Goal: Find specific page/section: Find specific page/section

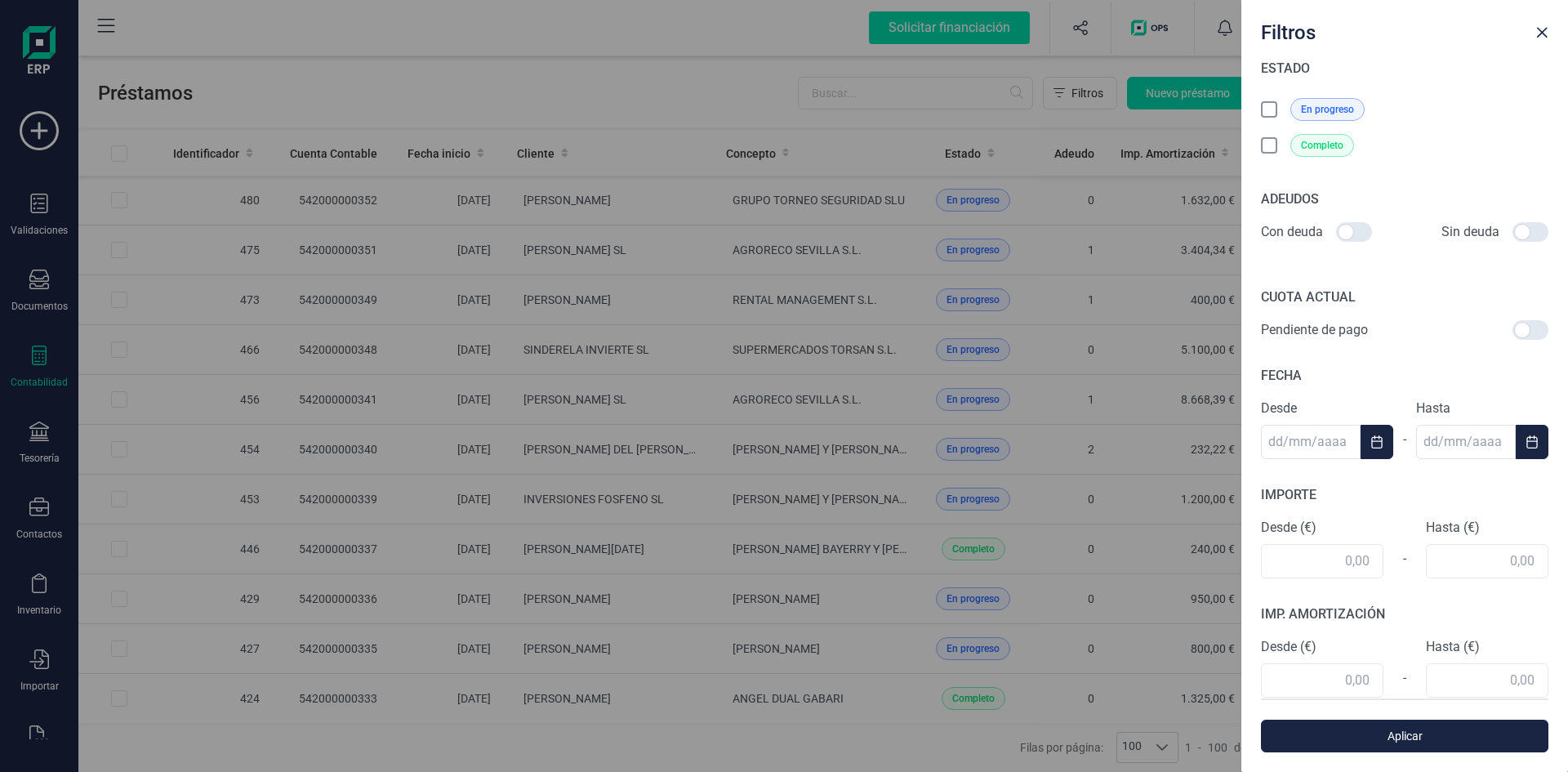
click at [1270, 108] on icon at bounding box center [1270, 111] width 16 height 16
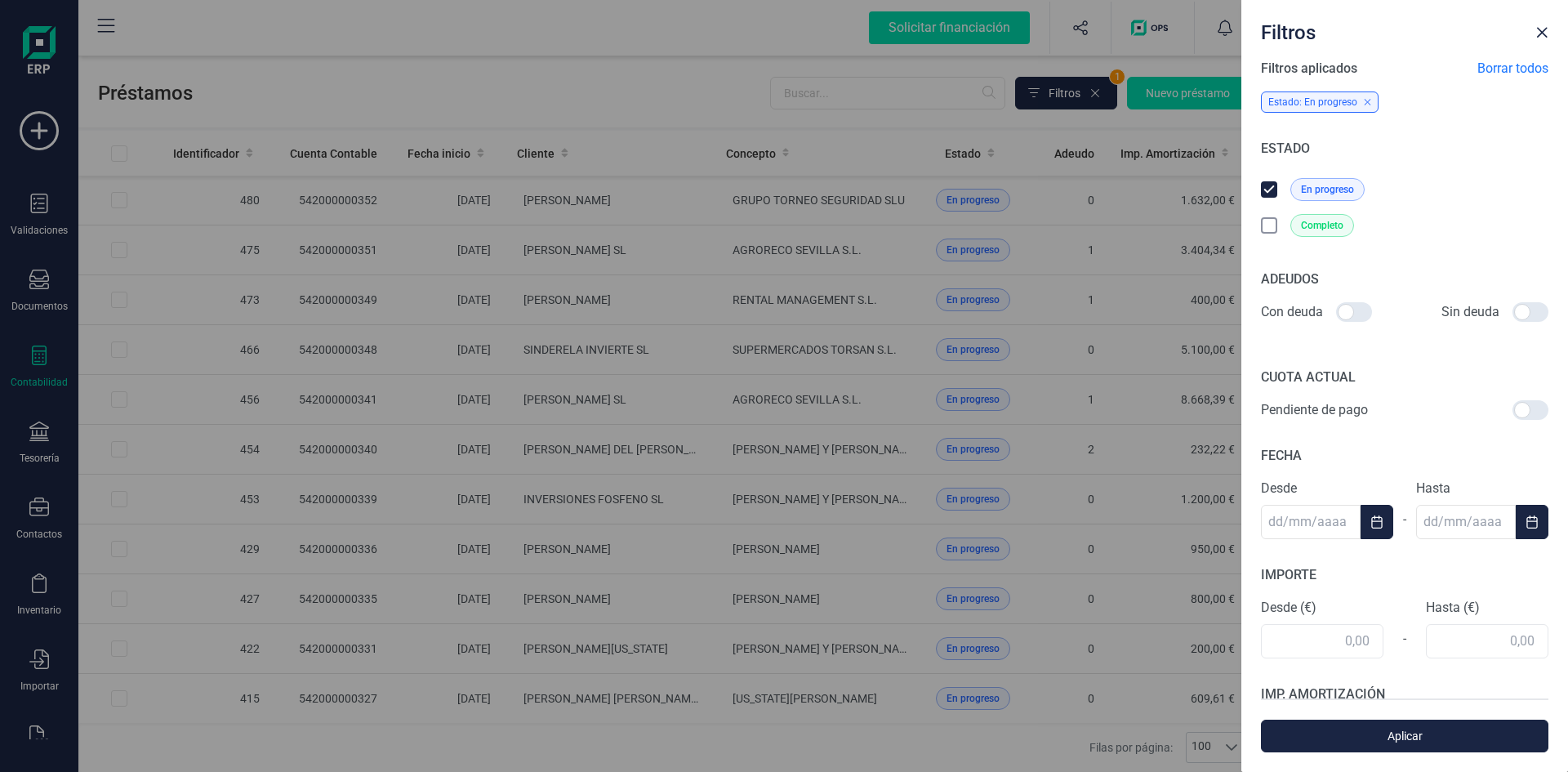
drag, startPoint x: 1348, startPoint y: 312, endPoint x: 1391, endPoint y: 322, distance: 44.1
click at [1391, 322] on div "Con deuda Sin deuda" at bounding box center [1404, 322] width 288 height 39
drag, startPoint x: 1346, startPoint y: 311, endPoint x: 1387, endPoint y: 326, distance: 43.7
click at [1387, 326] on div "Con deuda Sin deuda" at bounding box center [1404, 322] width 288 height 39
drag, startPoint x: 1346, startPoint y: 312, endPoint x: 1365, endPoint y: 313, distance: 19.0
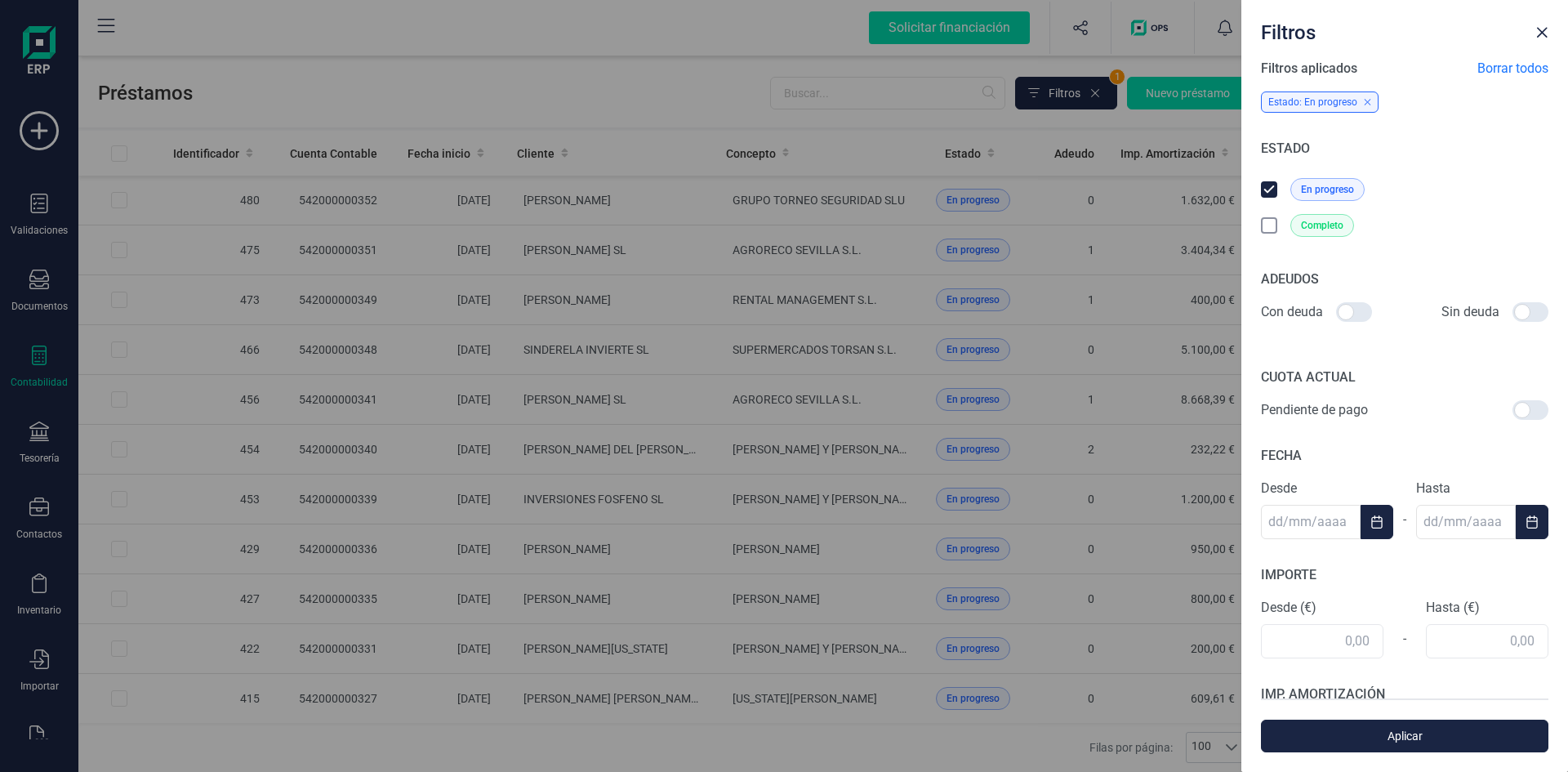
click at [1368, 311] on div at bounding box center [1354, 312] width 36 height 20
click at [1336, 312] on input "checkbox" at bounding box center [1335, 312] width 1 height 1
checkbox input "true"
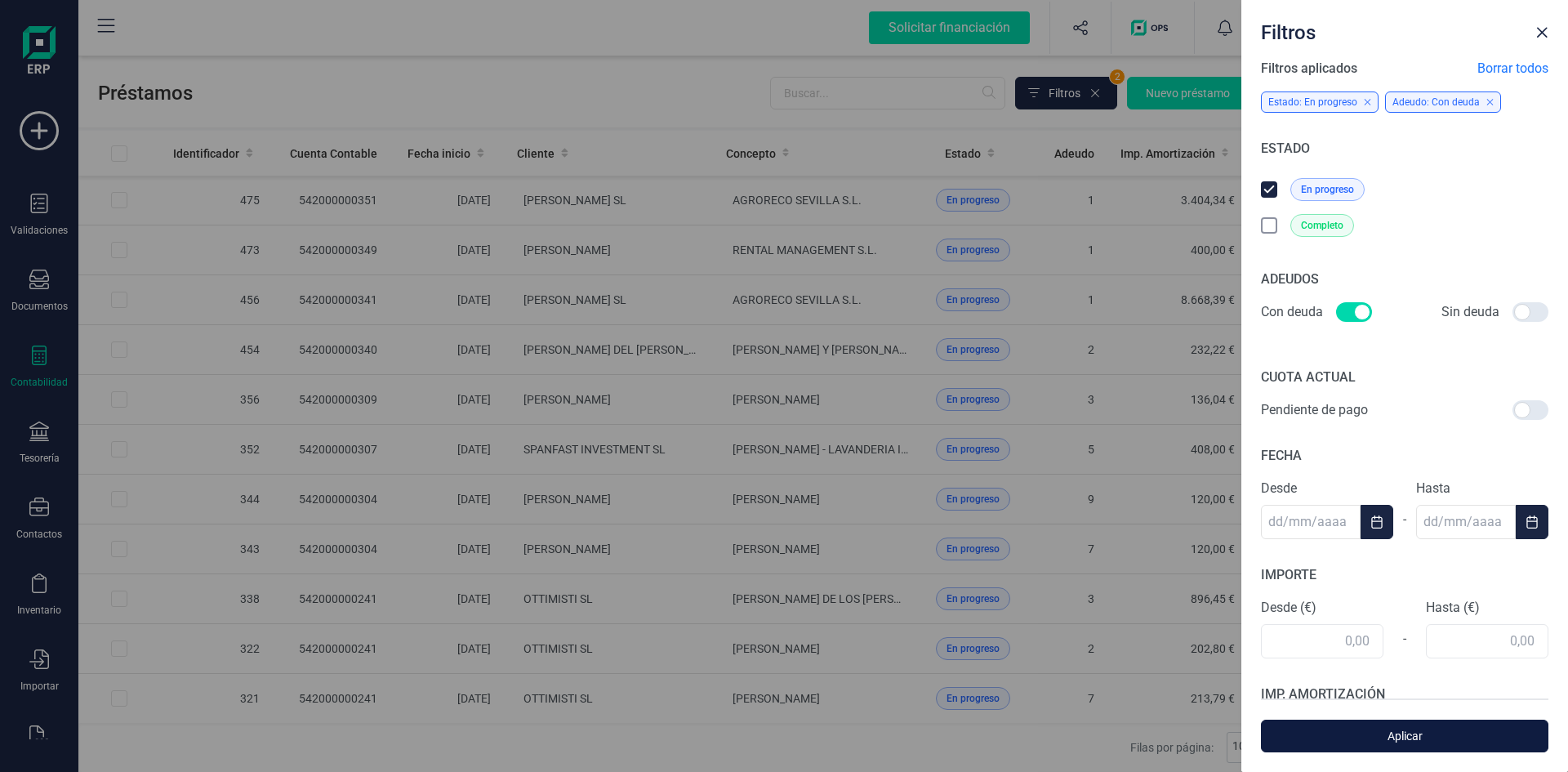
click at [1407, 733] on span "Aplicar" at bounding box center [1404, 736] width 250 height 16
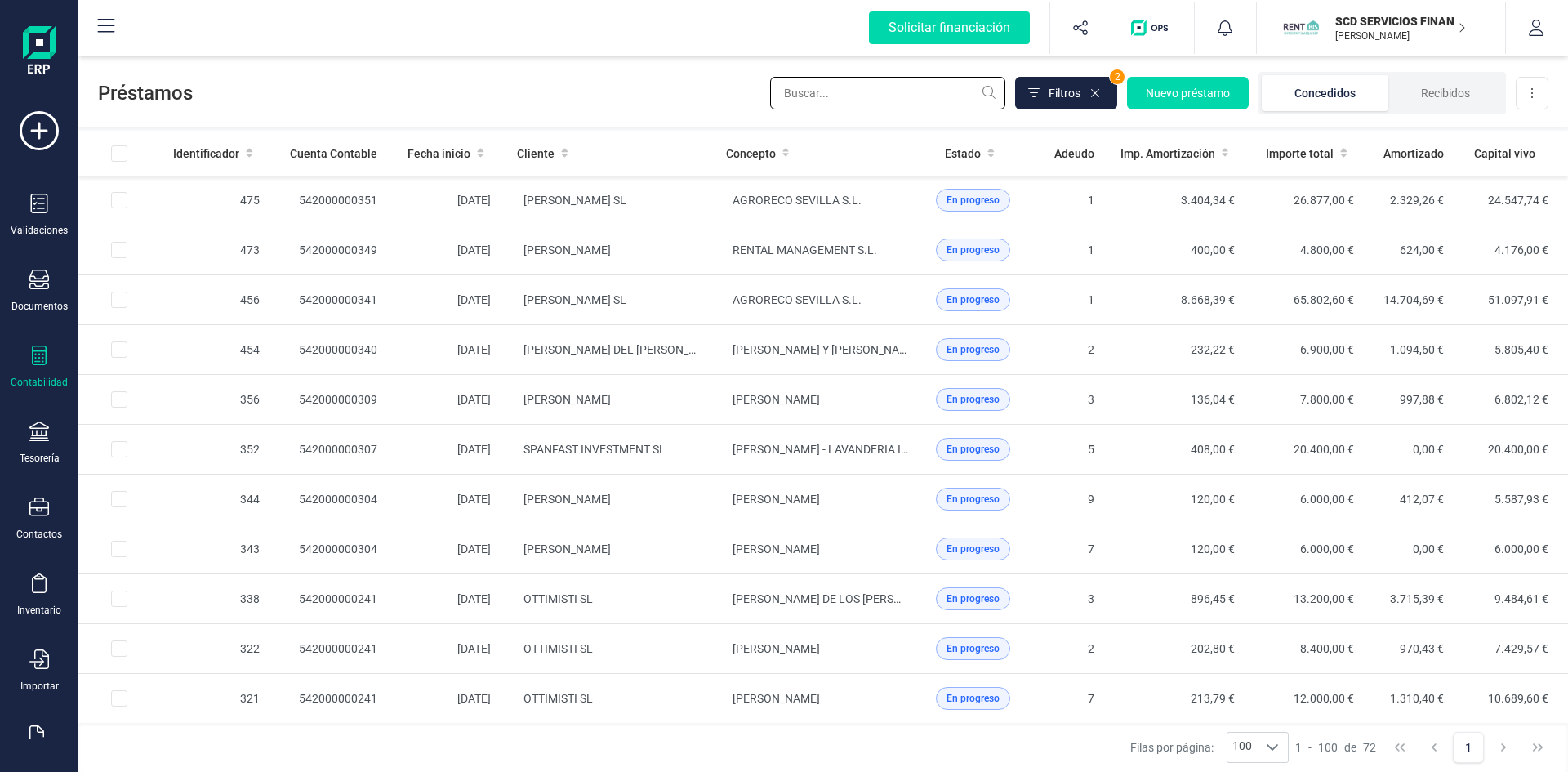
click at [811, 97] on input "text" at bounding box center [887, 93] width 235 height 33
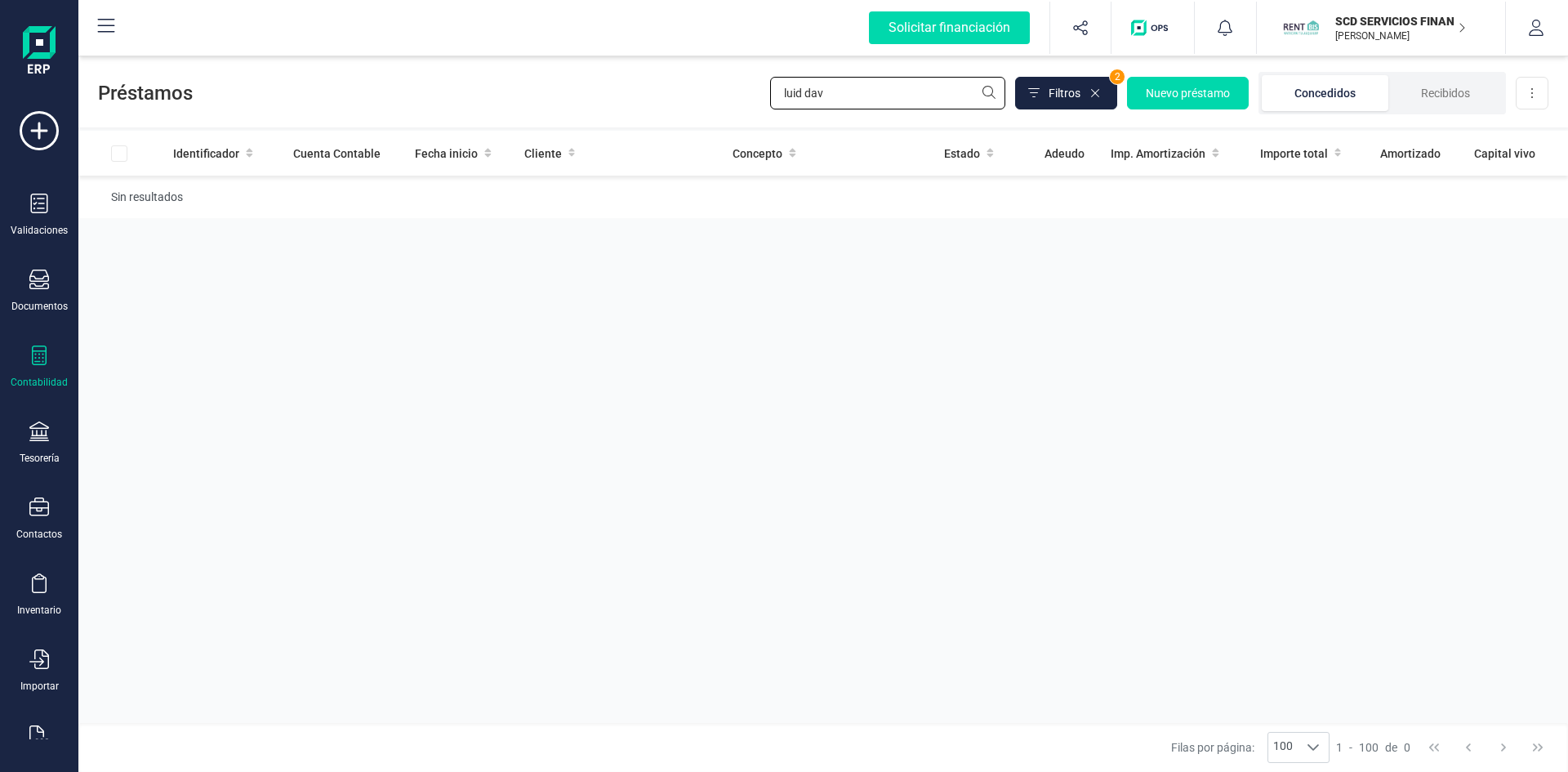
drag, startPoint x: 802, startPoint y: 91, endPoint x: 822, endPoint y: 72, distance: 27.6
click at [806, 89] on input "luid dav" at bounding box center [887, 93] width 235 height 33
click at [985, 93] on input "[PERSON_NAME]" at bounding box center [887, 93] width 235 height 33
drag, startPoint x: 987, startPoint y: 87, endPoint x: 887, endPoint y: 85, distance: 100.0
click at [984, 91] on input "[PERSON_NAME]" at bounding box center [887, 93] width 235 height 33
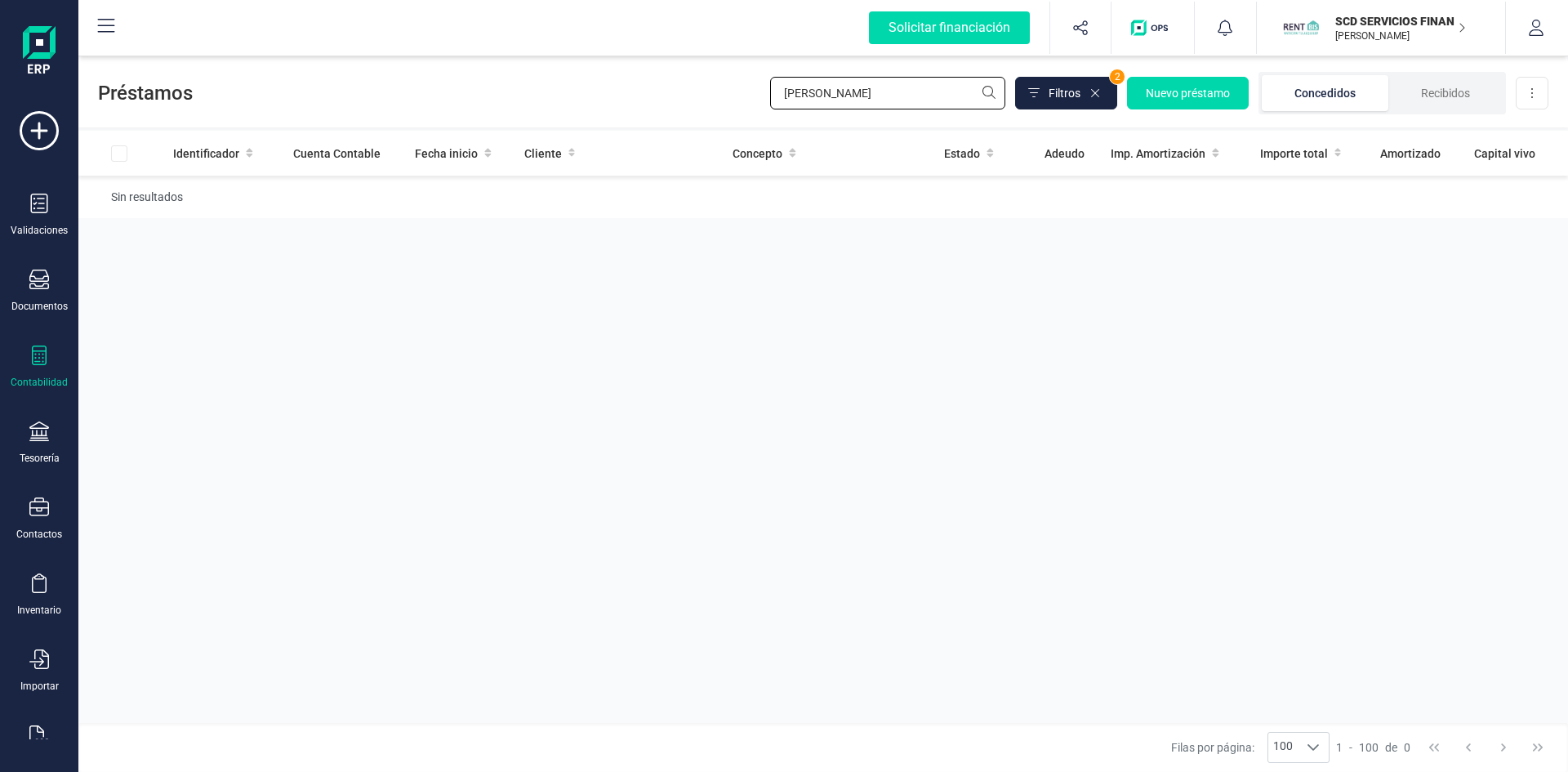
click at [837, 92] on input "[PERSON_NAME]" at bounding box center [887, 93] width 235 height 33
drag, startPoint x: 836, startPoint y: 92, endPoint x: 738, endPoint y: 78, distance: 99.0
click at [738, 78] on div "Préstamos [PERSON_NAME] dav Filtros 2 Nuevo préstamo Concedidos Recibidos Desca…" at bounding box center [824, 90] width 1490 height 75
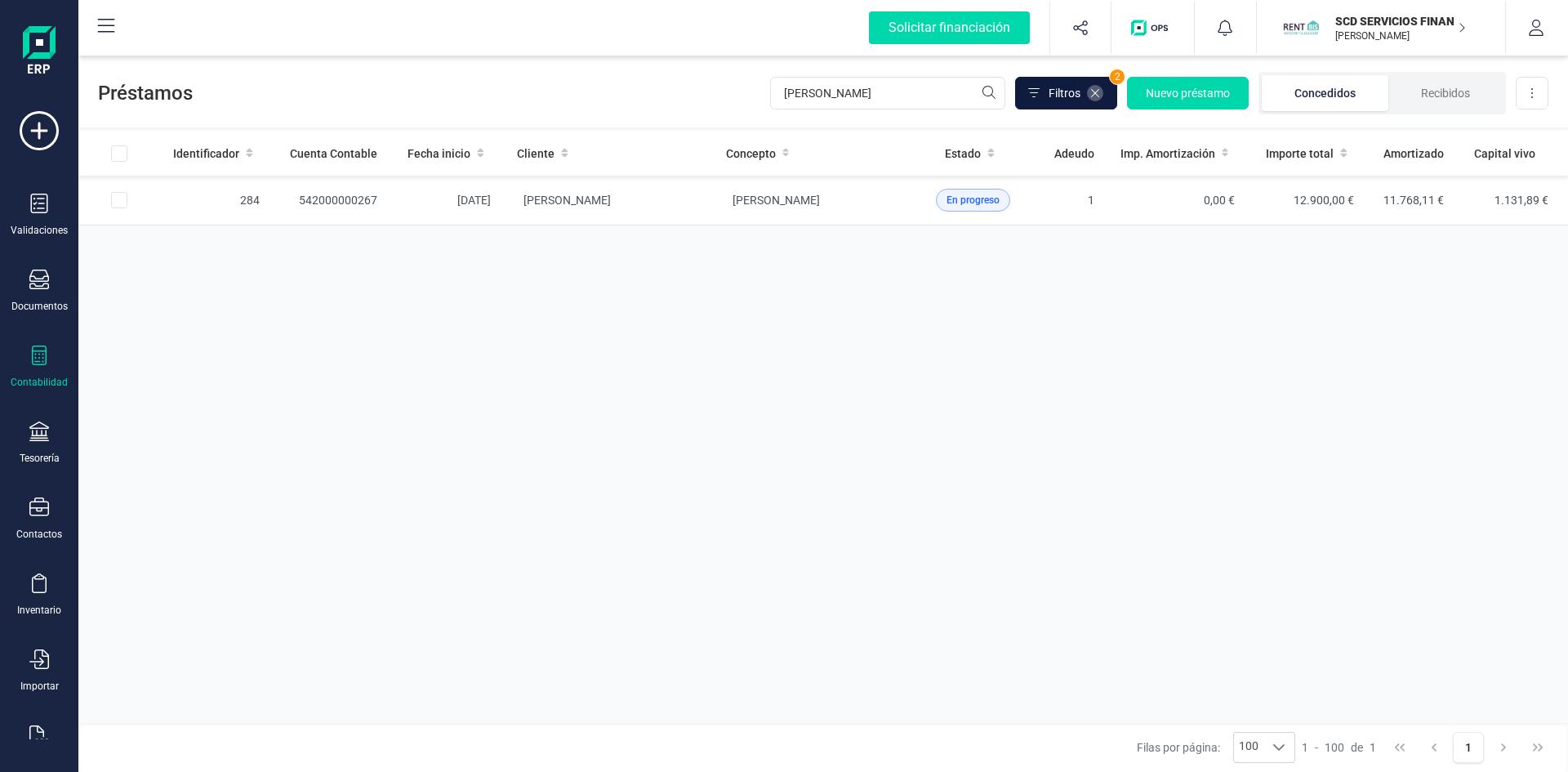
click at [1097, 94] on icon at bounding box center [1094, 93] width 13 height 13
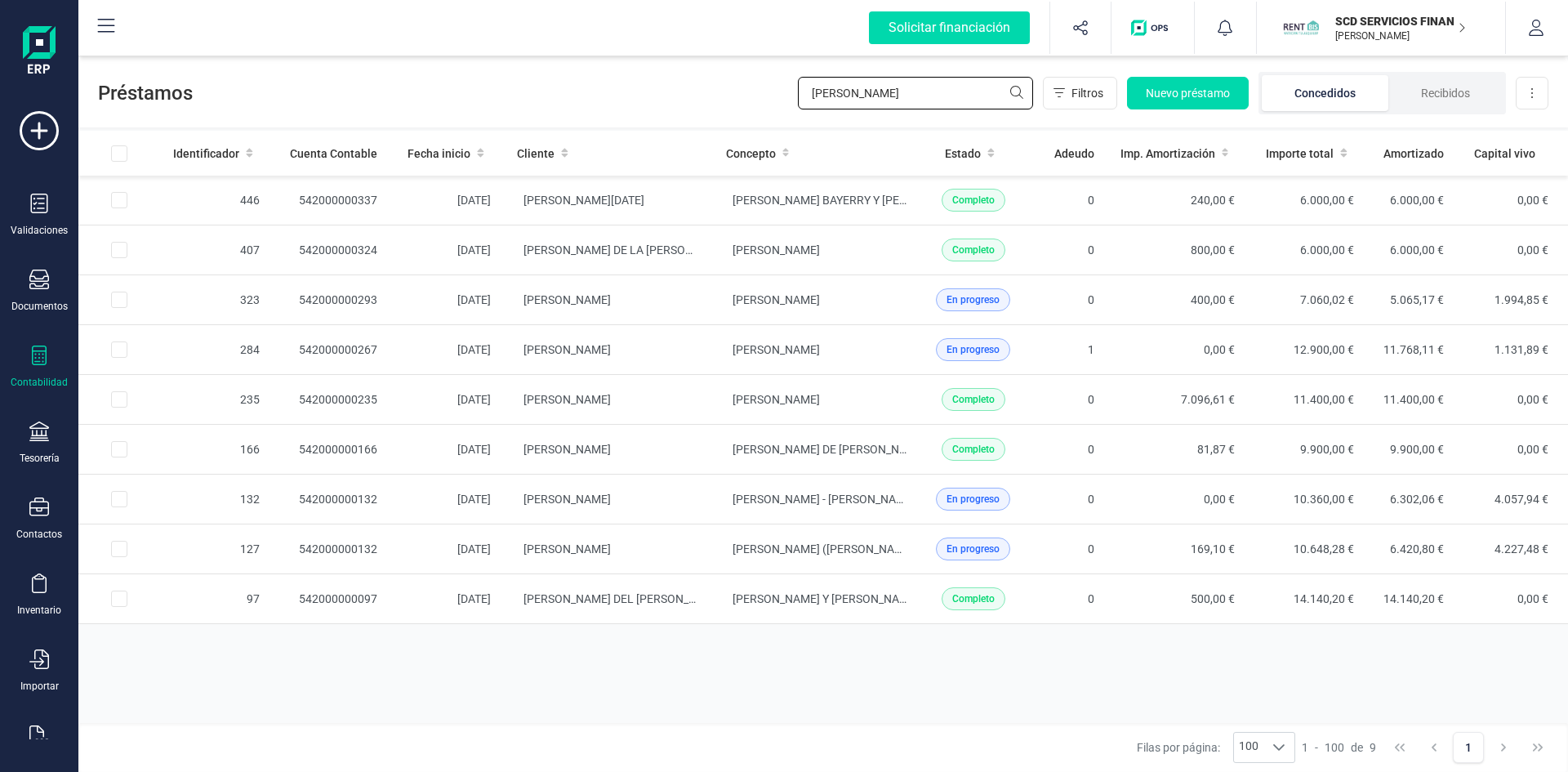
click at [849, 90] on input "[PERSON_NAME]" at bounding box center [915, 93] width 235 height 33
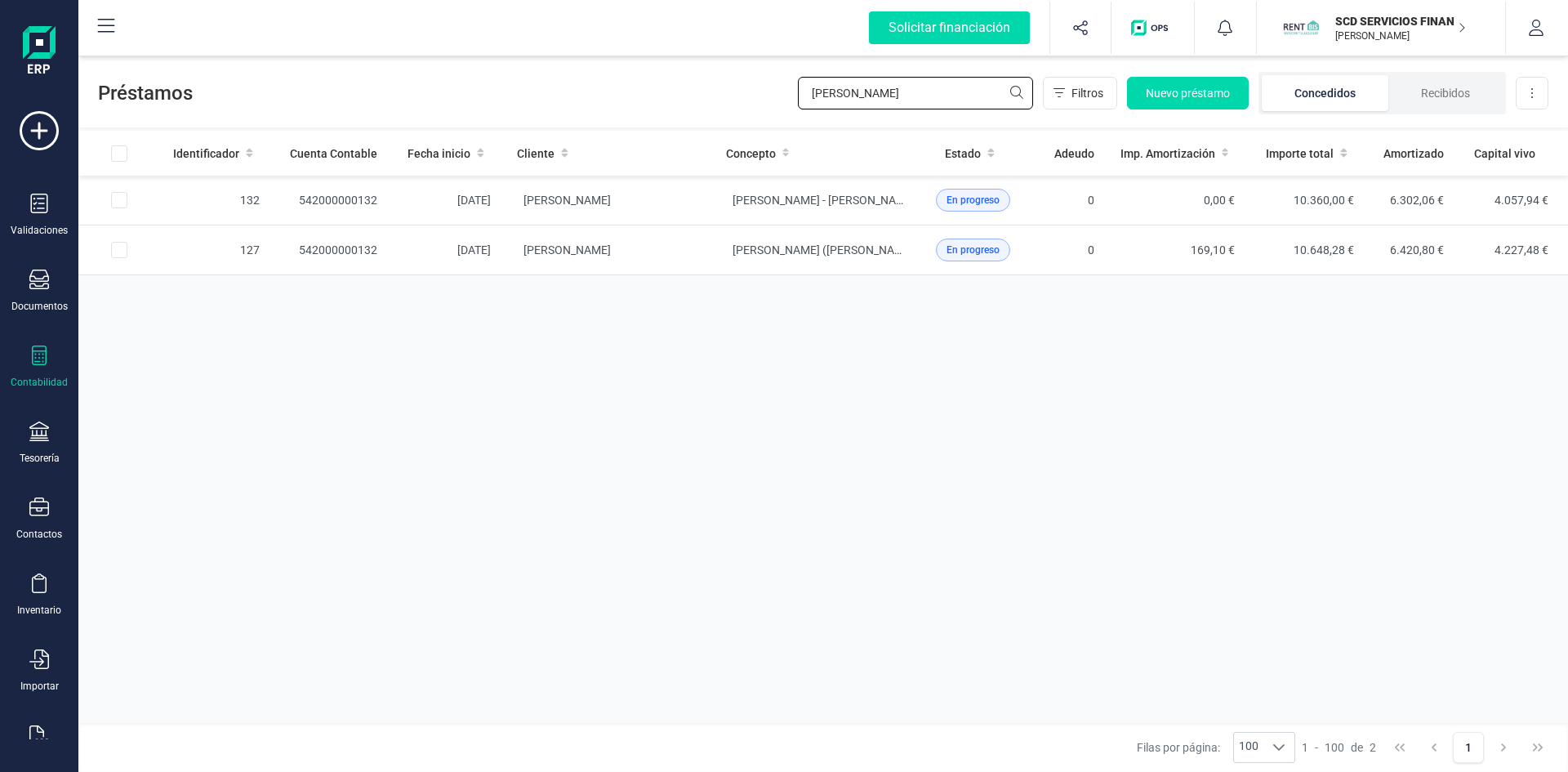
type input "[PERSON_NAME]"
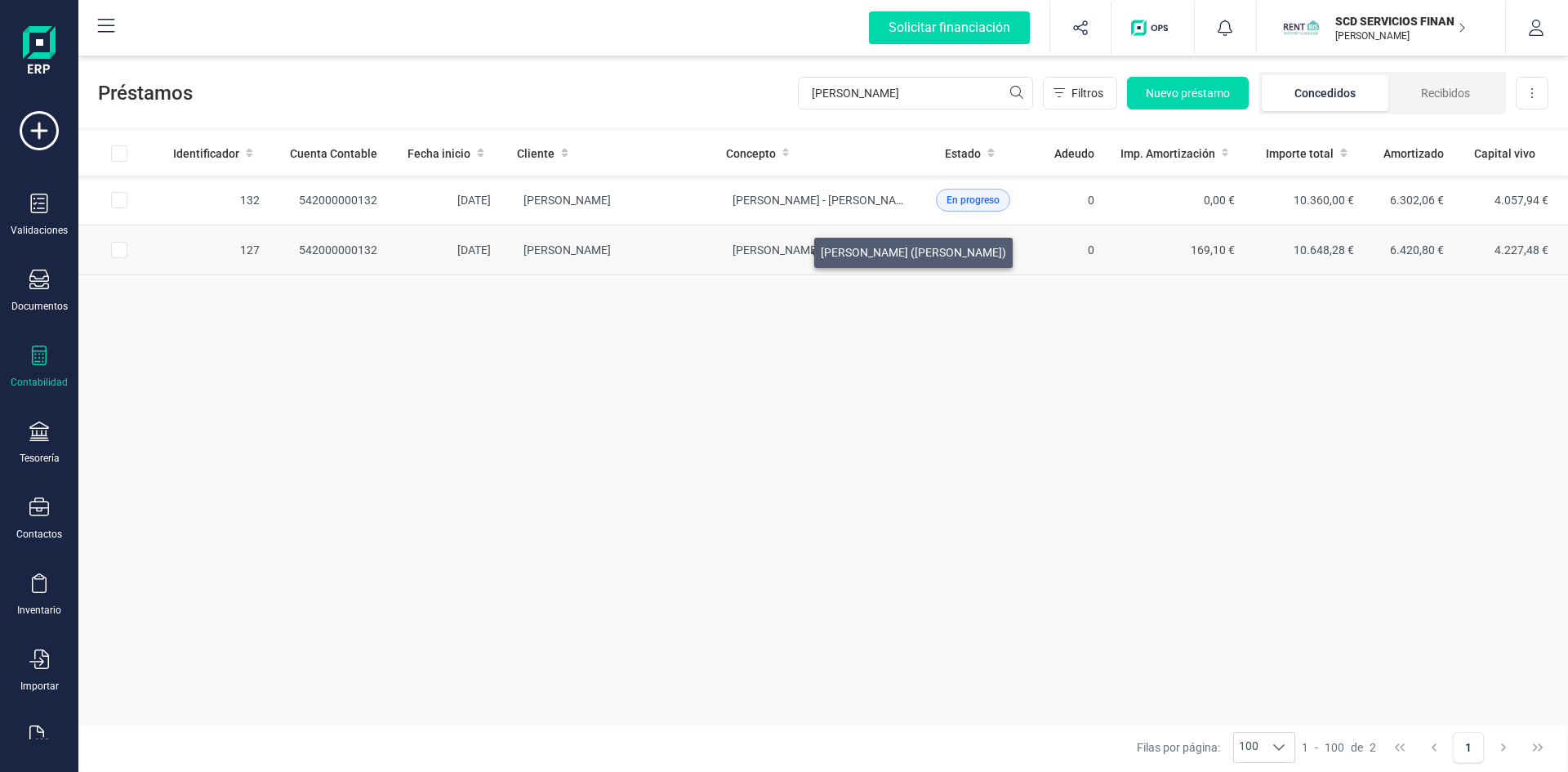
click at [795, 248] on span "[PERSON_NAME] ([PERSON_NAME])" at bounding box center [825, 249] width 185 height 13
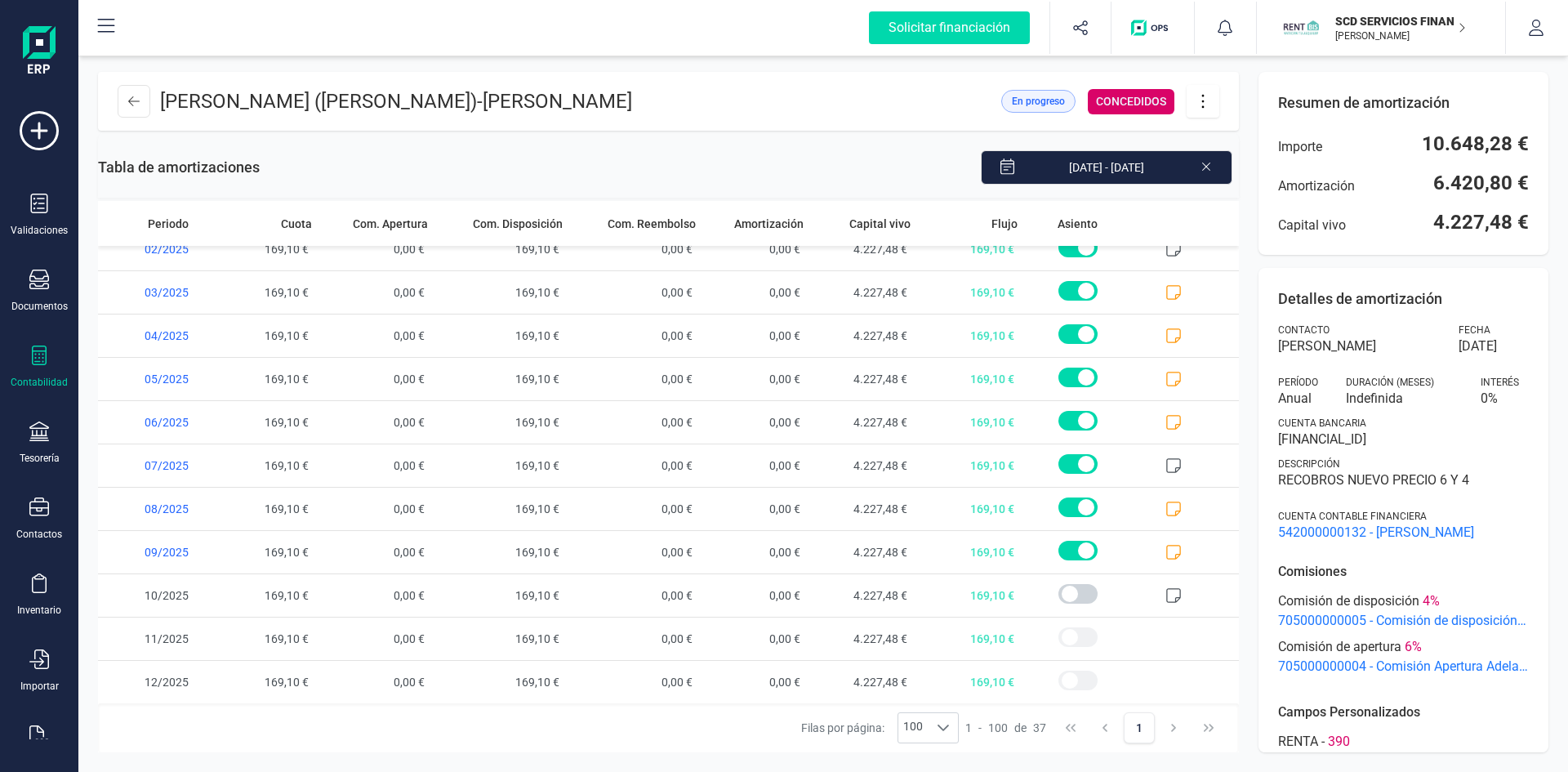
scroll to position [1145, 0]
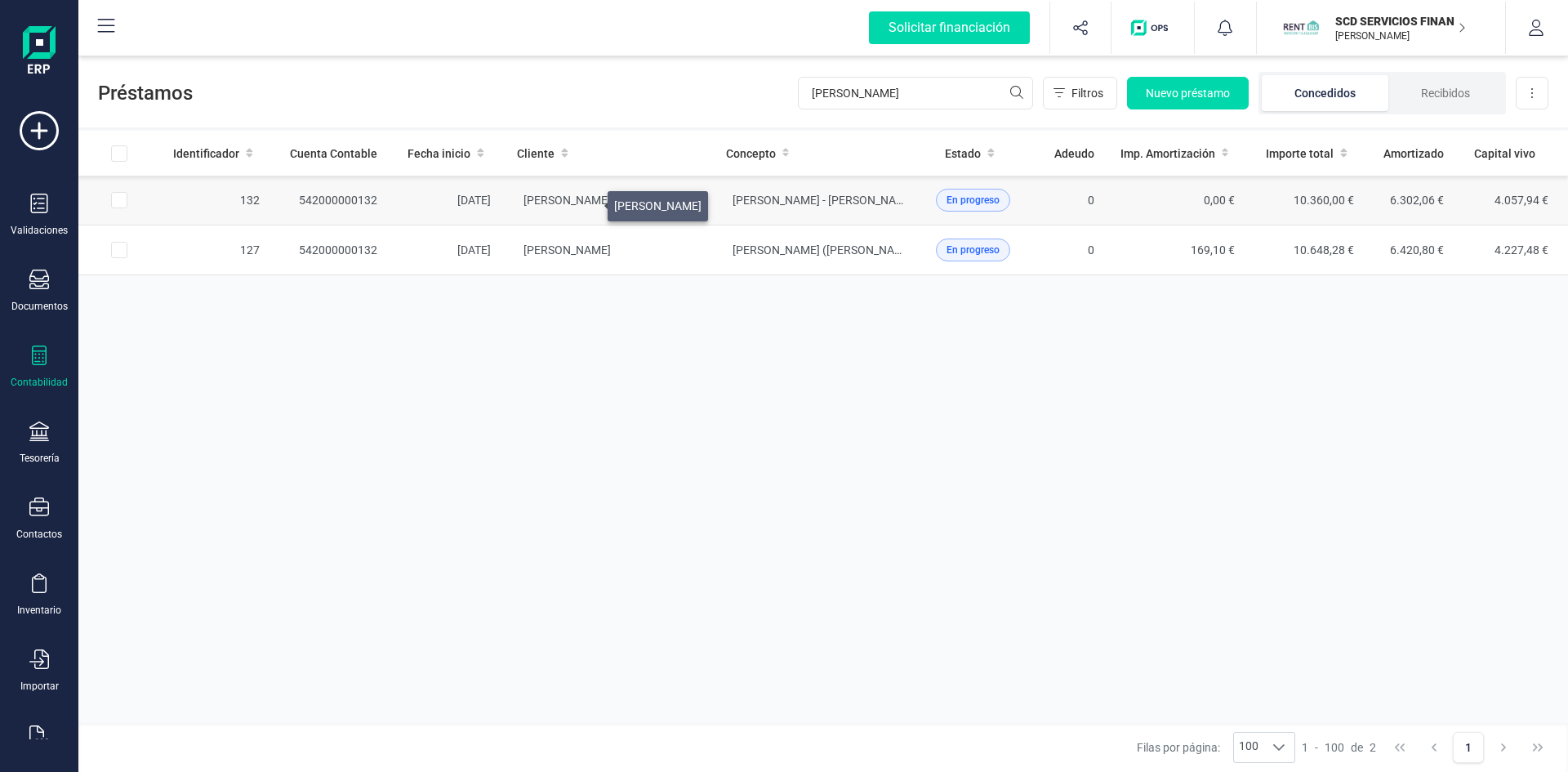
click at [588, 202] on span "[PERSON_NAME]" at bounding box center [567, 200] width 87 height 13
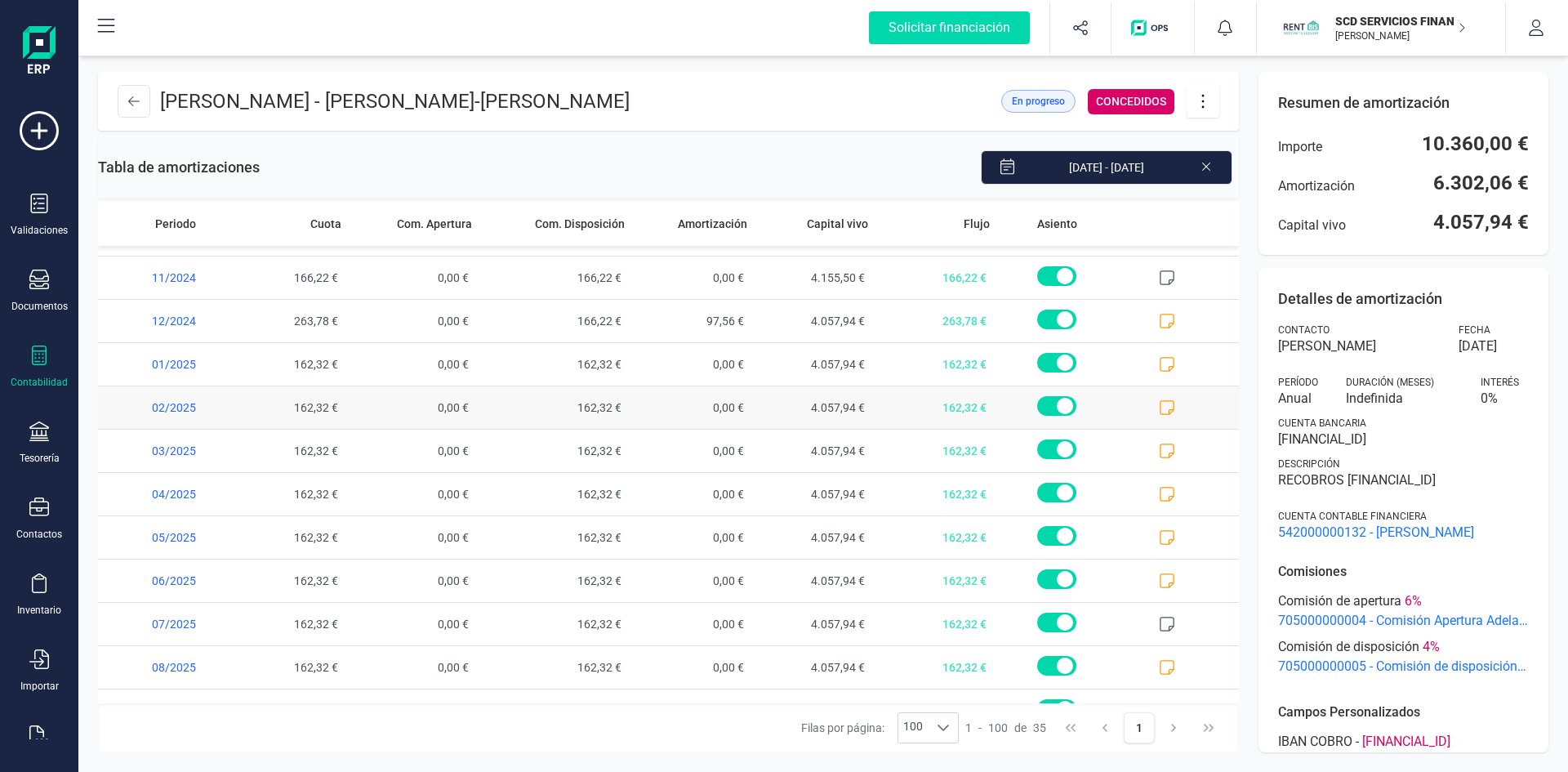
scroll to position [1058, 0]
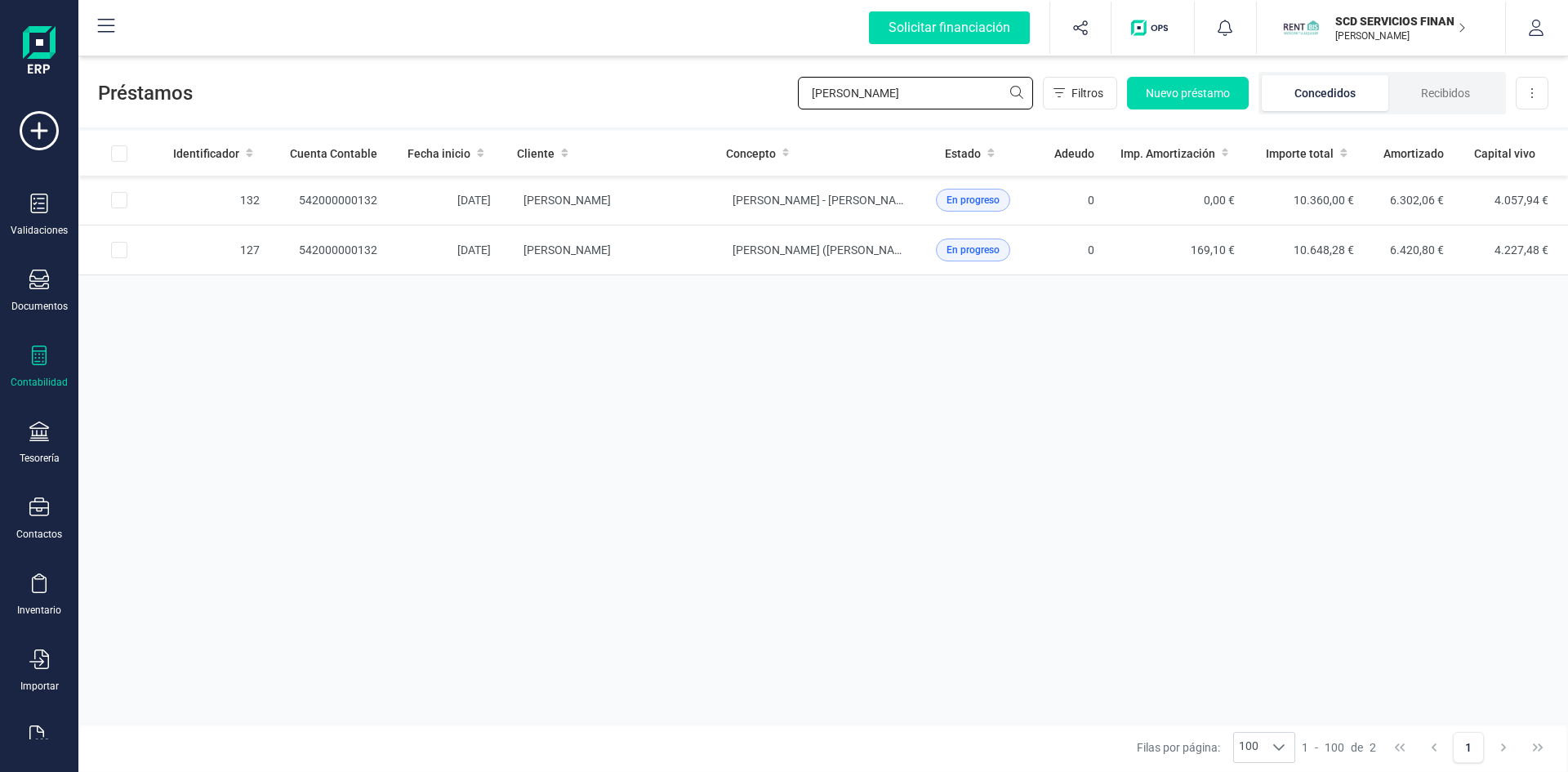
click at [740, 92] on div "Préstamos [PERSON_NAME] d Filtros Nuevo préstamo Concedidos Recibidos Descargar…" at bounding box center [824, 90] width 1490 height 75
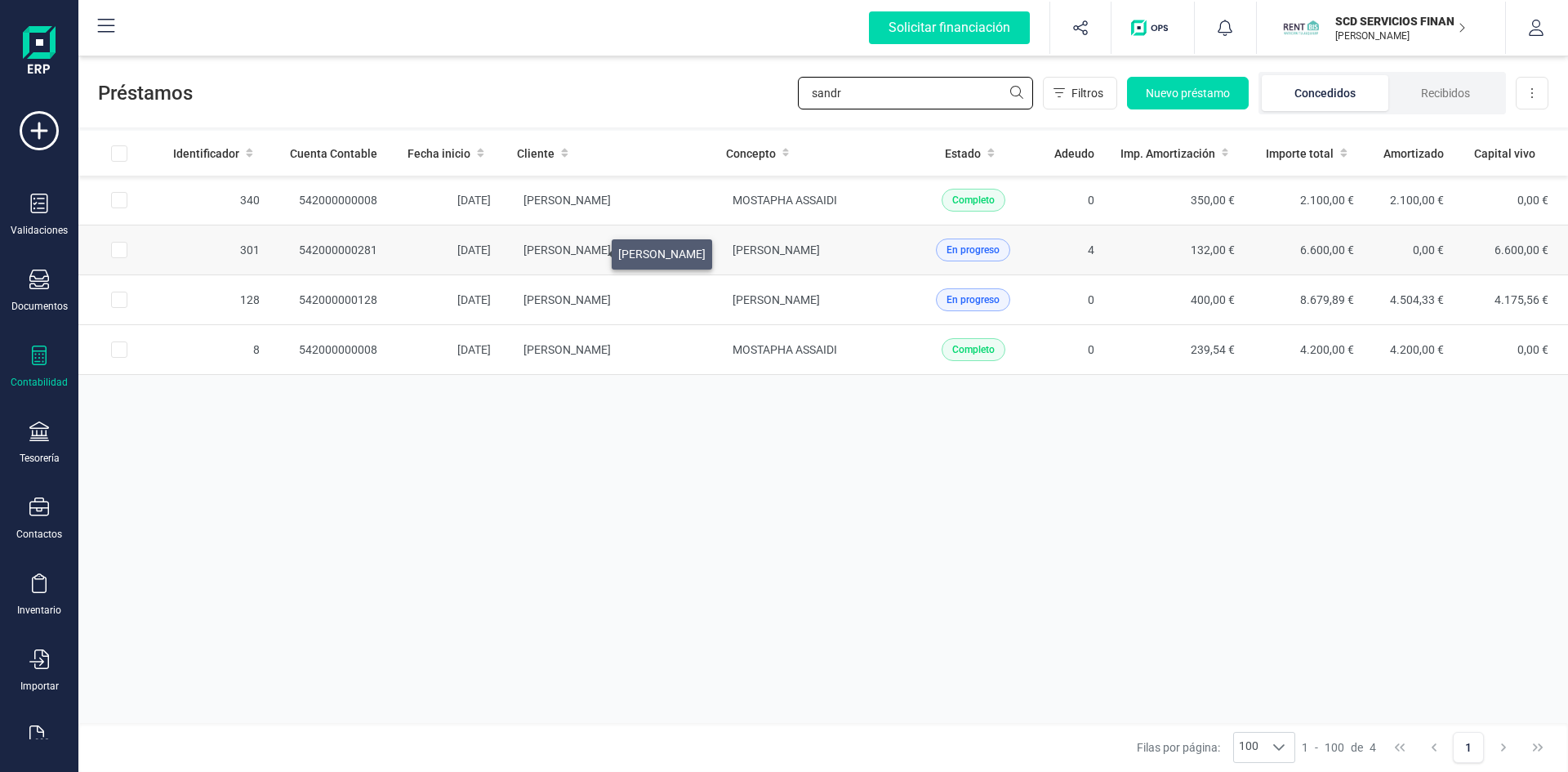
type input "sandr"
click at [592, 250] on span "[PERSON_NAME]" at bounding box center [567, 249] width 87 height 13
